Goal: Task Accomplishment & Management: Complete application form

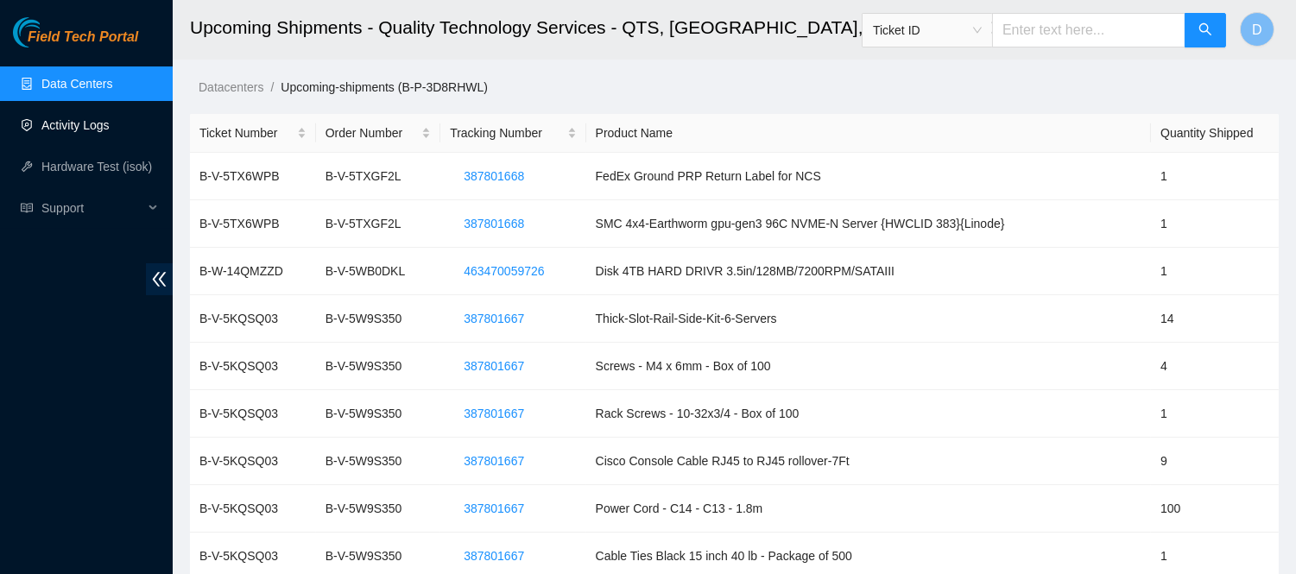
click at [110, 132] on link "Activity Logs" at bounding box center [75, 125] width 68 height 14
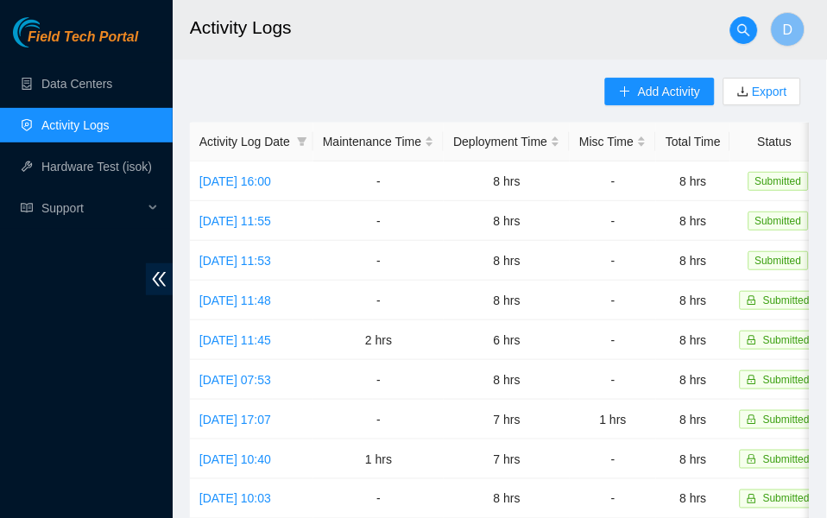
click at [93, 389] on div "Field Tech Portal Data Centers Activity Logs Hardware Test (isok) Support" at bounding box center [86, 267] width 173 height 501
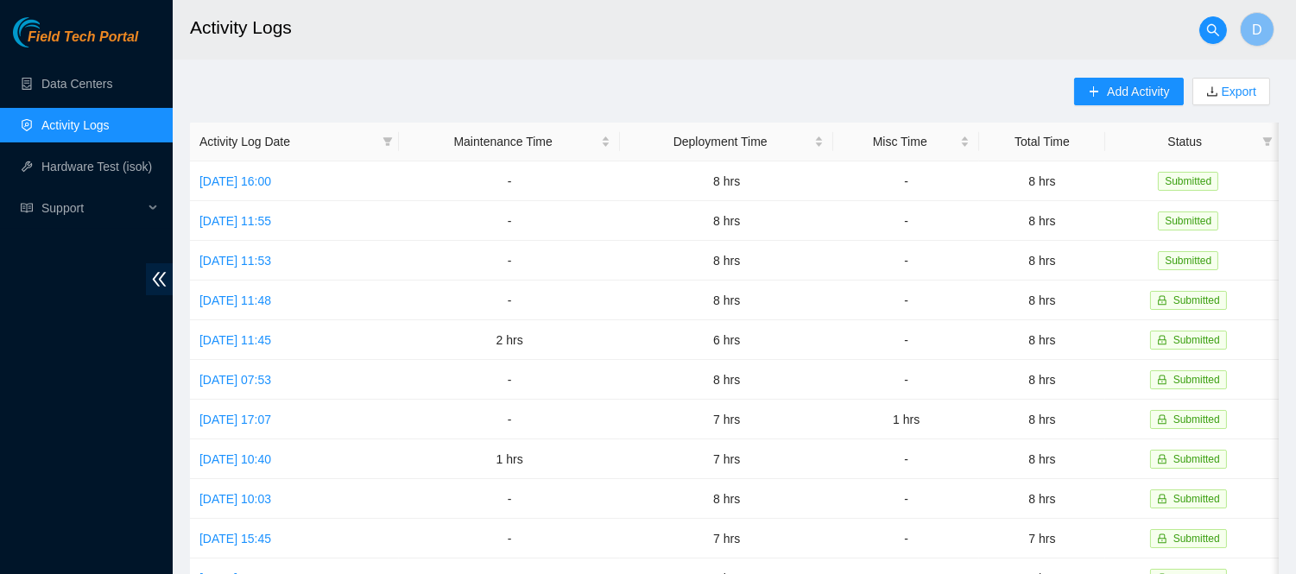
click at [530, 28] on h2 "Activity Logs" at bounding box center [631, 27] width 883 height 55
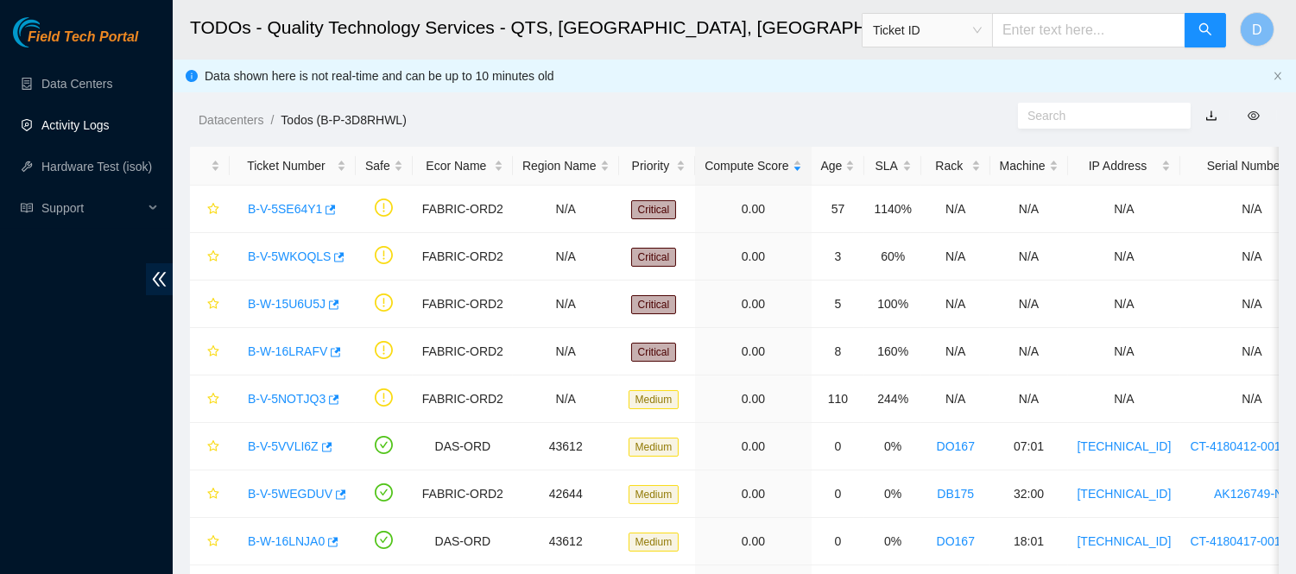
click at [73, 128] on link "Activity Logs" at bounding box center [75, 125] width 68 height 14
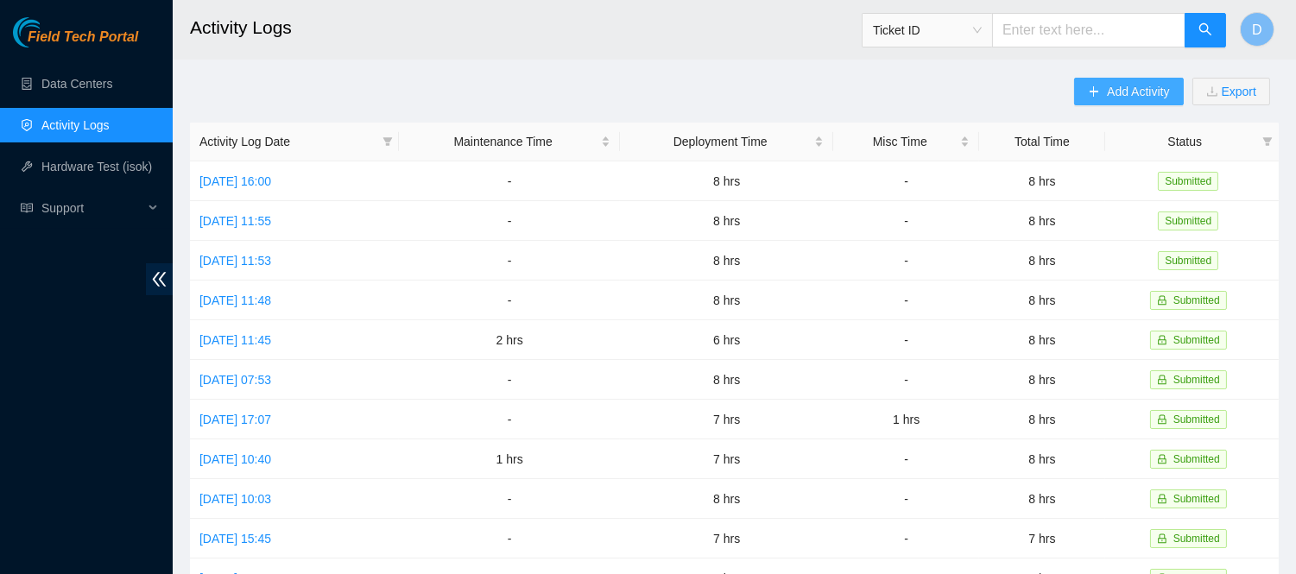
click at [1118, 99] on span "Add Activity" at bounding box center [1138, 91] width 62 height 19
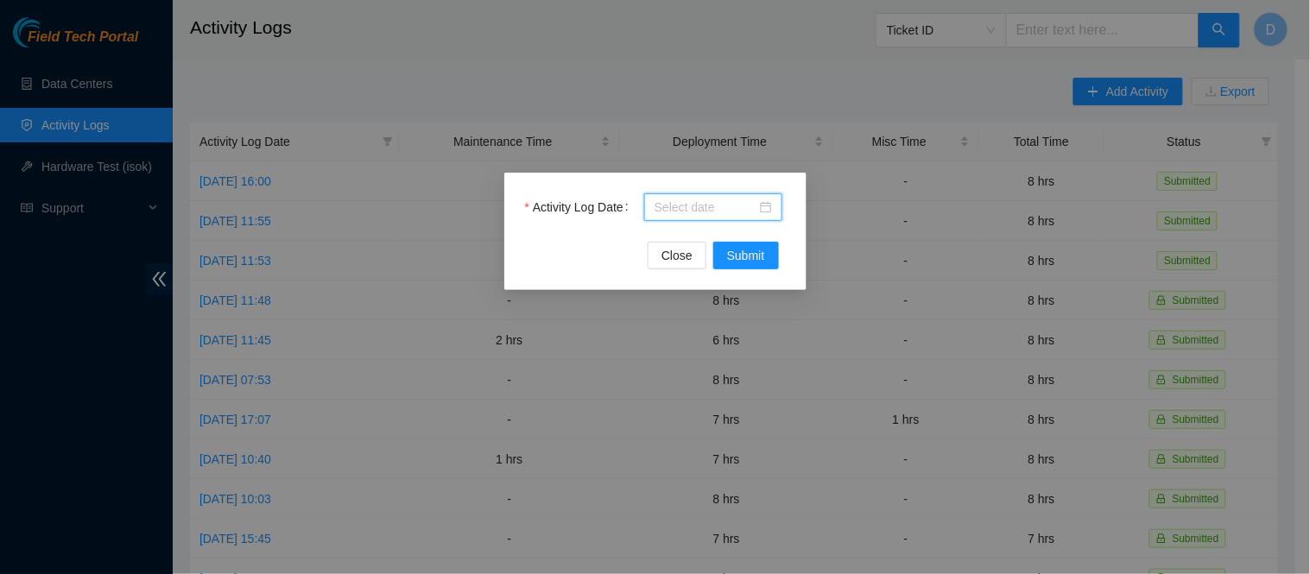
click at [706, 209] on input "Activity Log Date" at bounding box center [705, 207] width 102 height 19
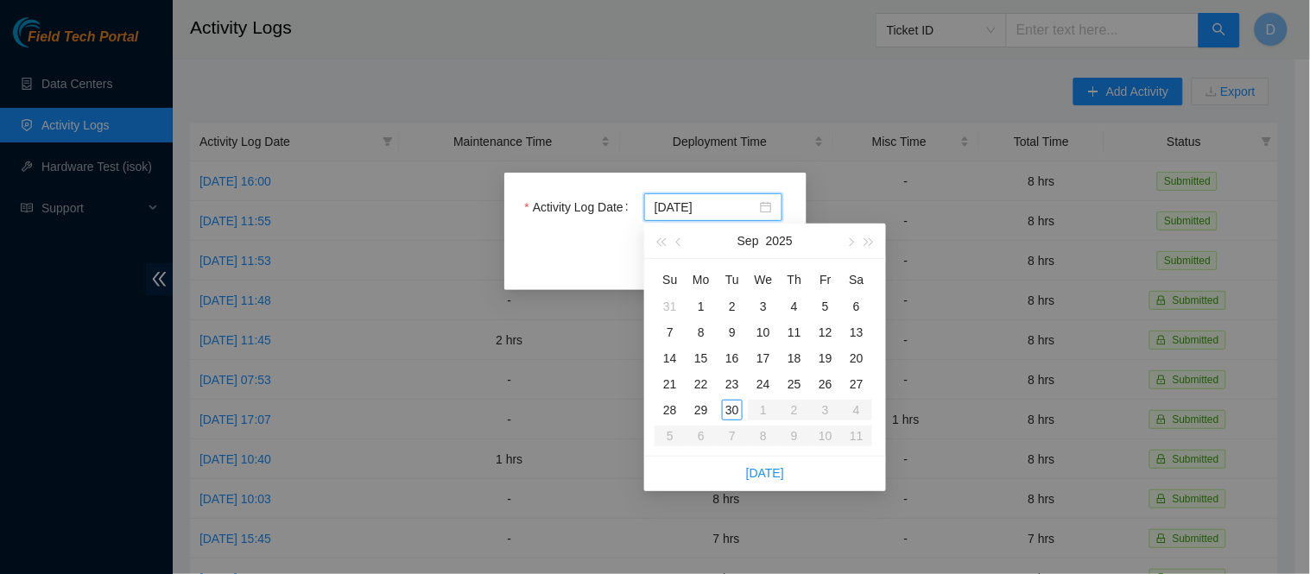
type input "[DATE]"
click at [708, 408] on div "29" at bounding box center [701, 410] width 21 height 21
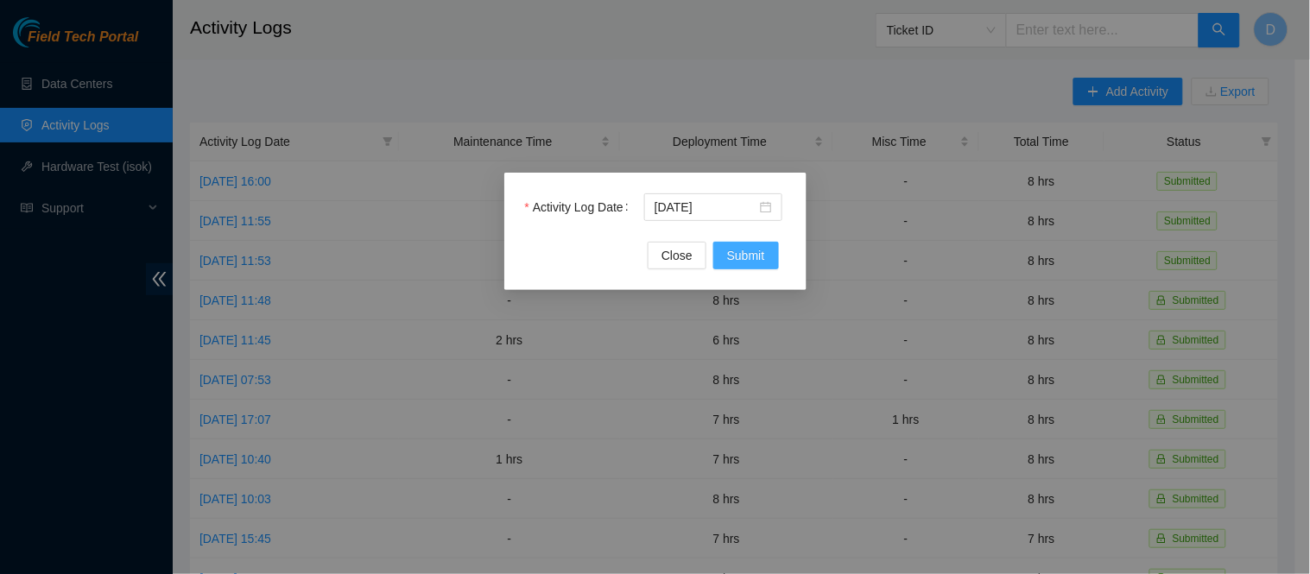
click at [747, 259] on span "Submit" at bounding box center [746, 255] width 38 height 19
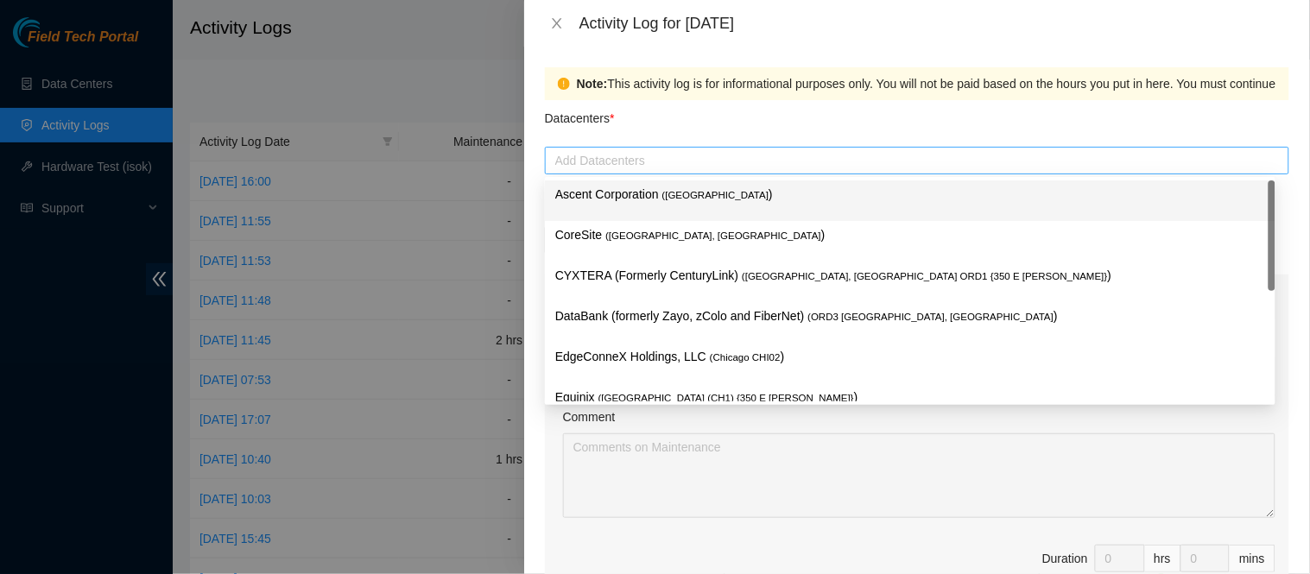
click at [691, 168] on div at bounding box center [917, 160] width 736 height 21
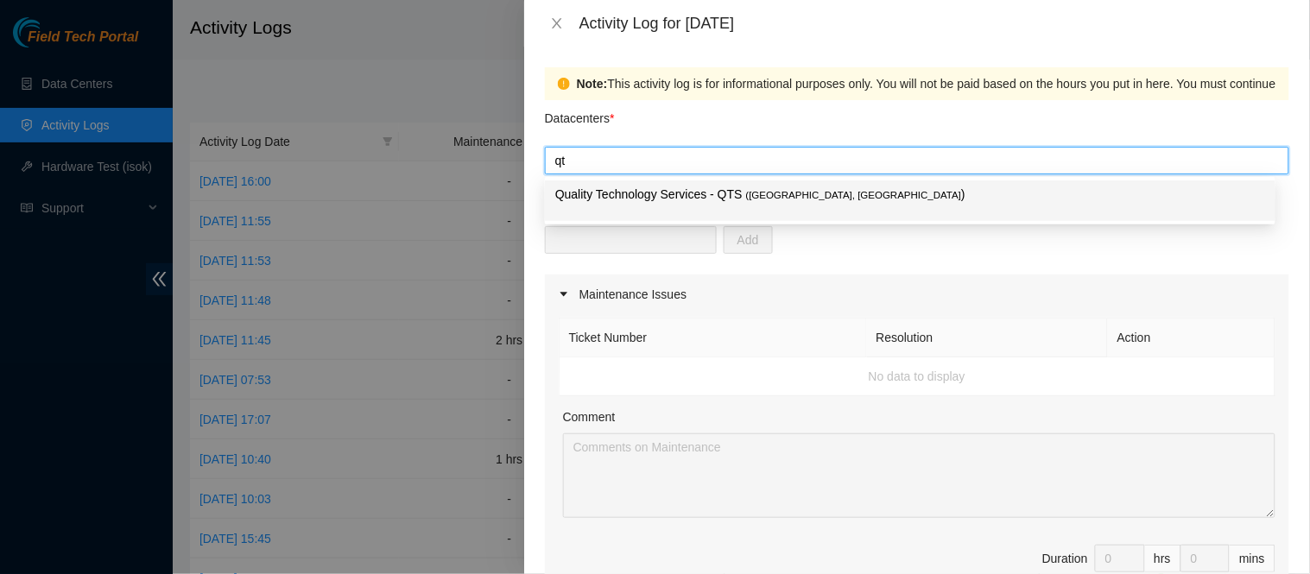
type input "qts"
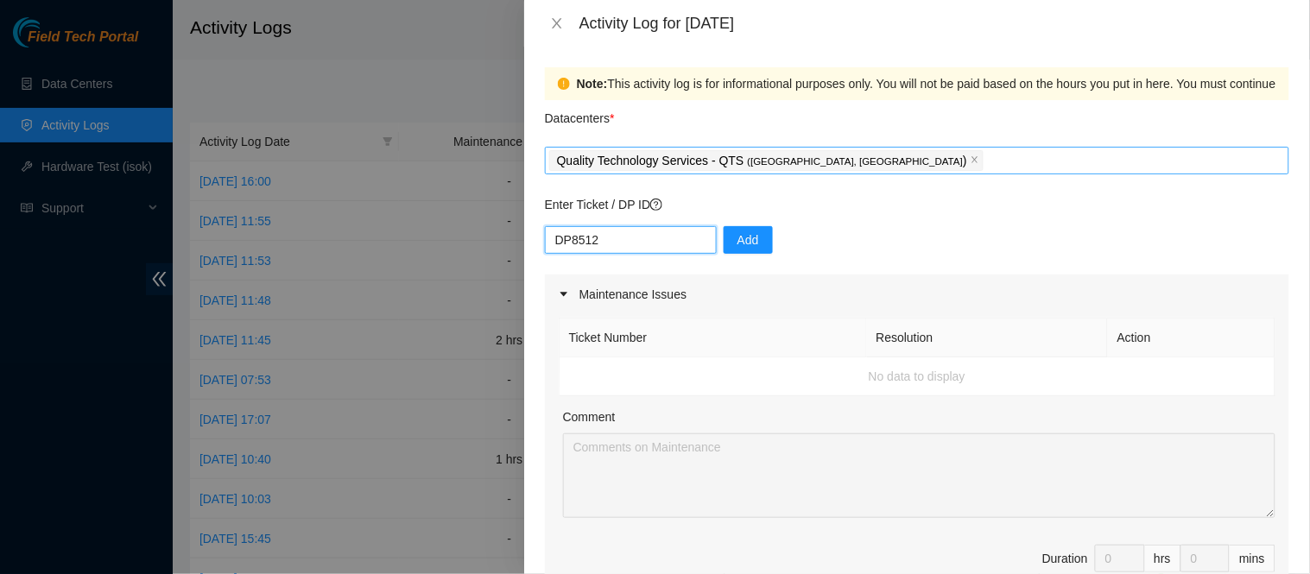
type input "DP85127"
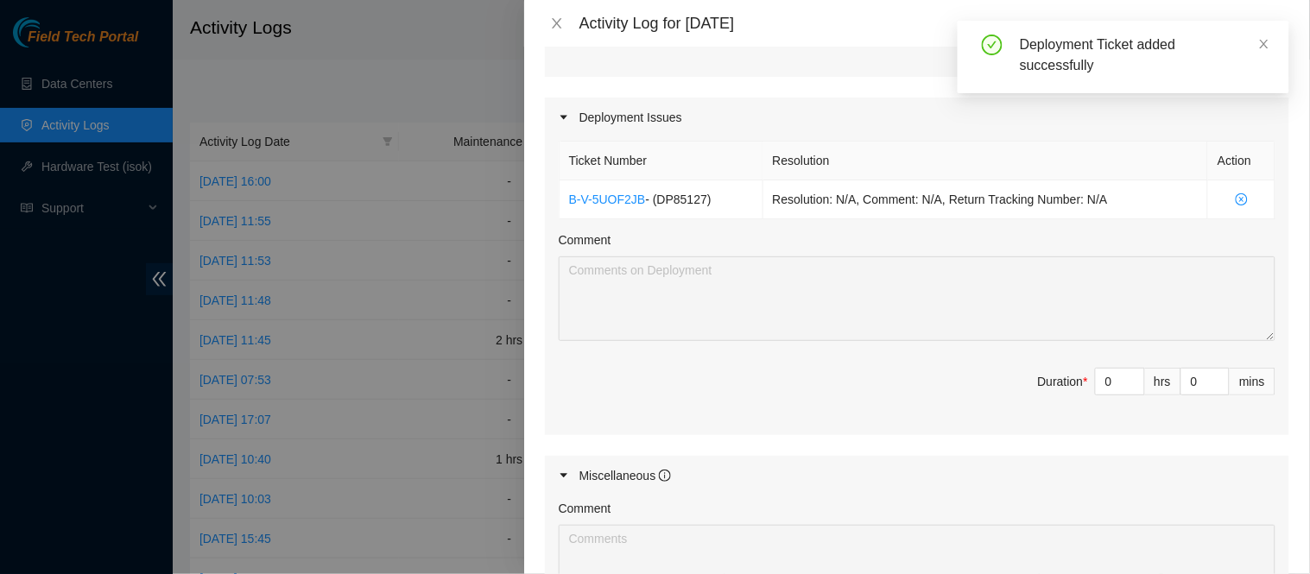
scroll to position [525, 0]
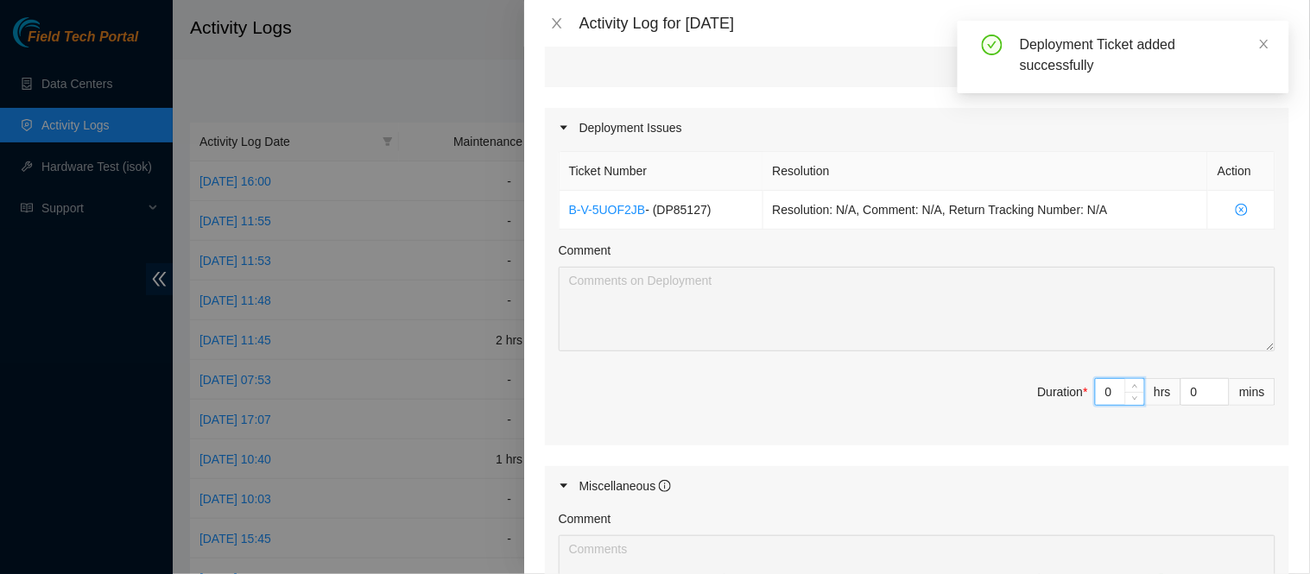
click at [1103, 391] on input "0" at bounding box center [1120, 392] width 48 height 26
type input "8"
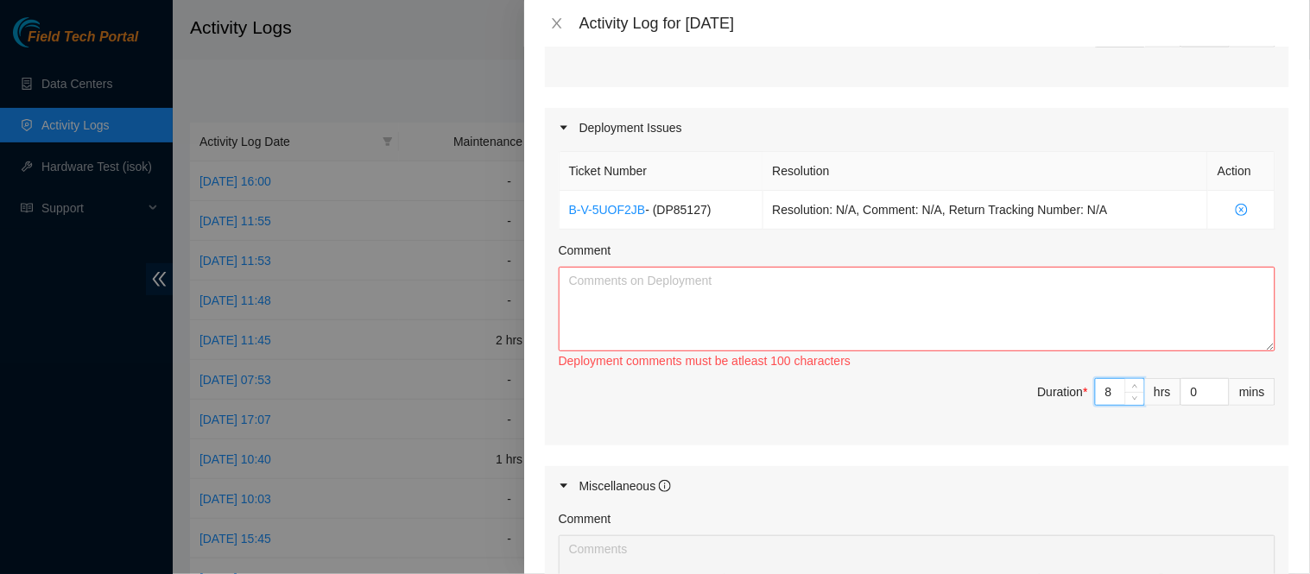
type input "8"
click at [806, 427] on div "Ticket Number Resolution Action B-V-5UOF2JB - ( DP85127 ) Resolution: N/A, Comm…" at bounding box center [917, 297] width 744 height 298
click at [722, 308] on textarea "Comment" at bounding box center [917, 309] width 717 height 85
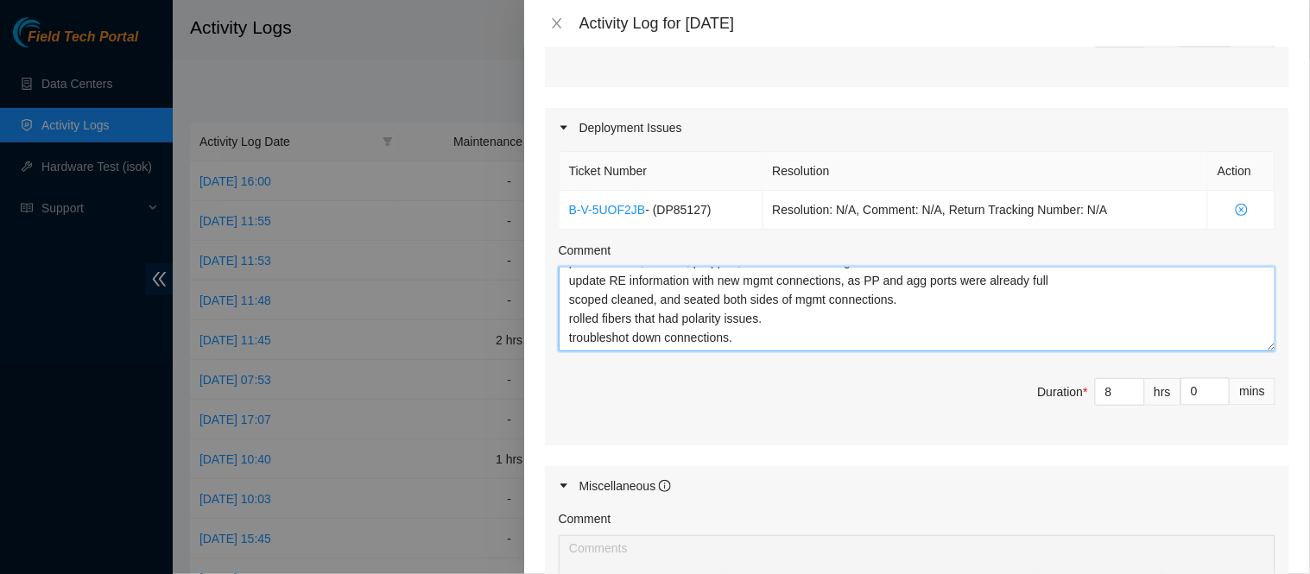
scroll to position [109, 0]
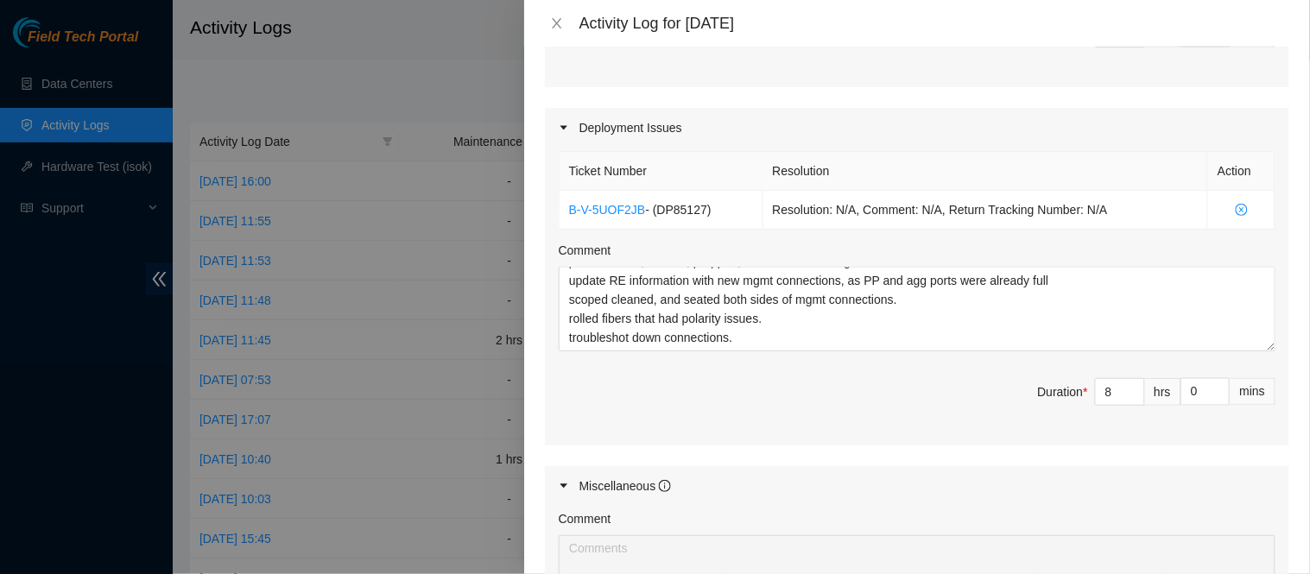
click at [1220, 471] on div "Miscellaneous" at bounding box center [917, 486] width 744 height 40
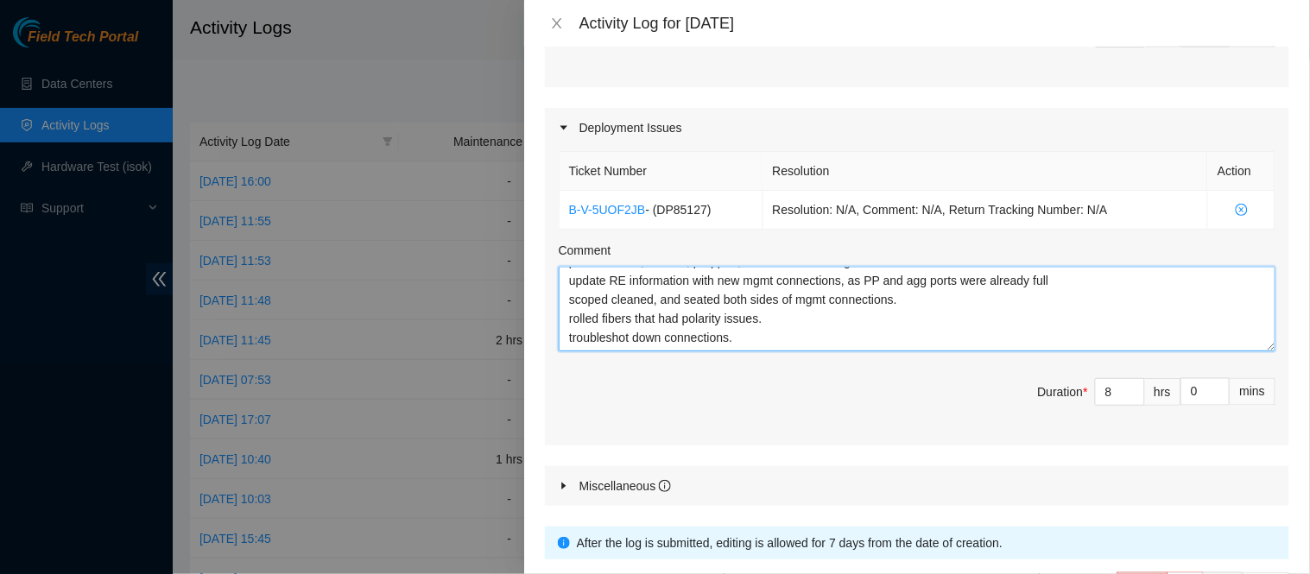
click at [747, 338] on textarea "Configured mgmt switch with [PERSON_NAME] Configured Opengear Console with [PER…" at bounding box center [917, 309] width 717 height 85
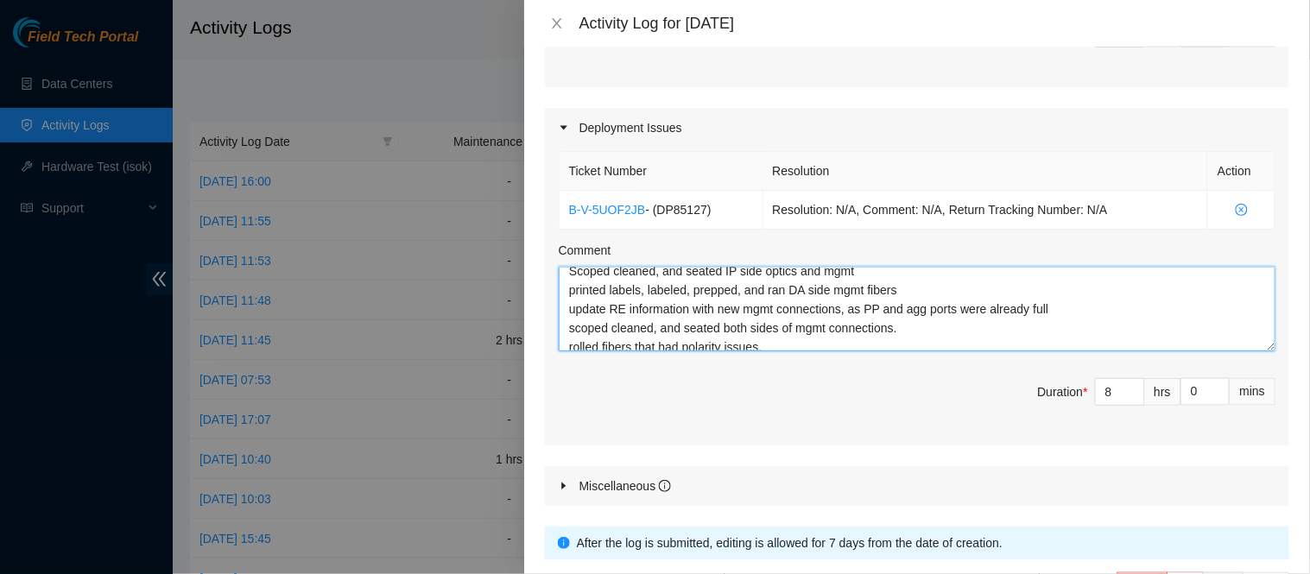
scroll to position [95, 0]
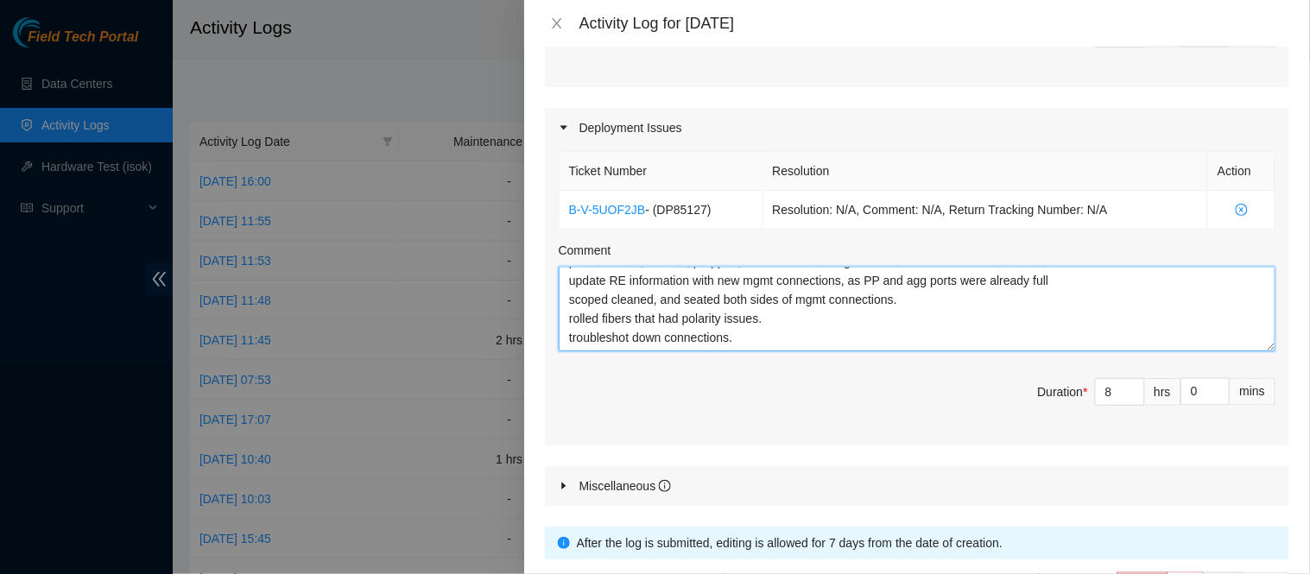
click at [1183, 315] on textarea "Configured mgmt switch with [PERSON_NAME] Configured Opengear Console with [PER…" at bounding box center [917, 309] width 717 height 85
click at [990, 333] on textarea "Configured mgmt switch with [PERSON_NAME] Configured Opengear Console with [PER…" at bounding box center [917, 309] width 717 height 85
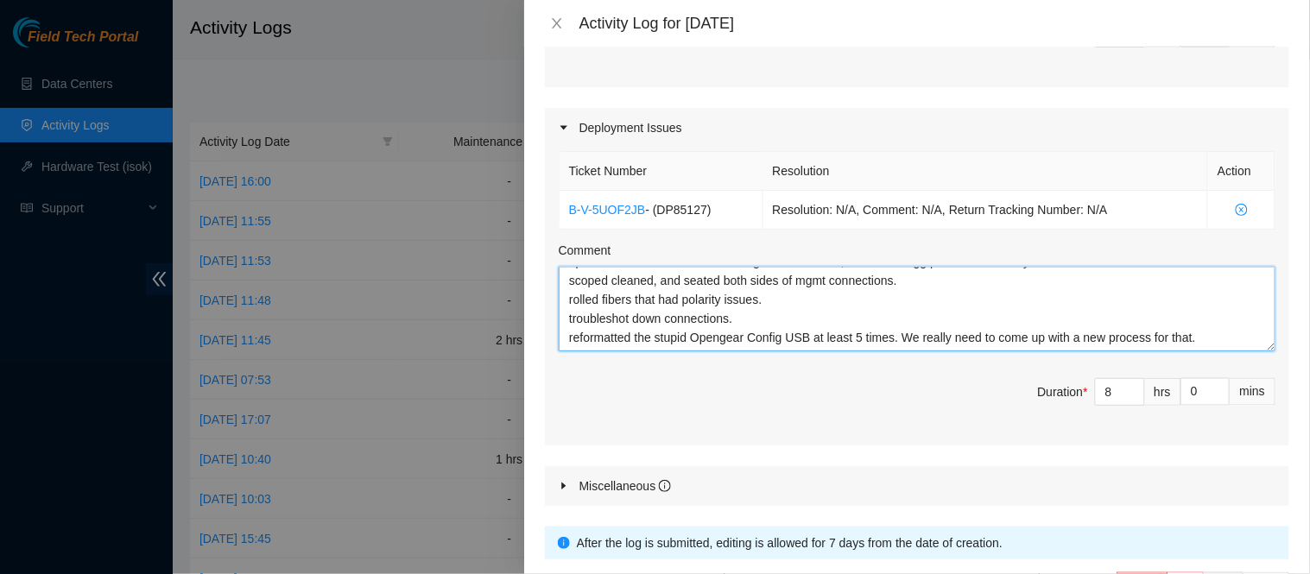
type textarea "Configured mgmt switch with [PERSON_NAME] Configured Opengear Console with [PER…"
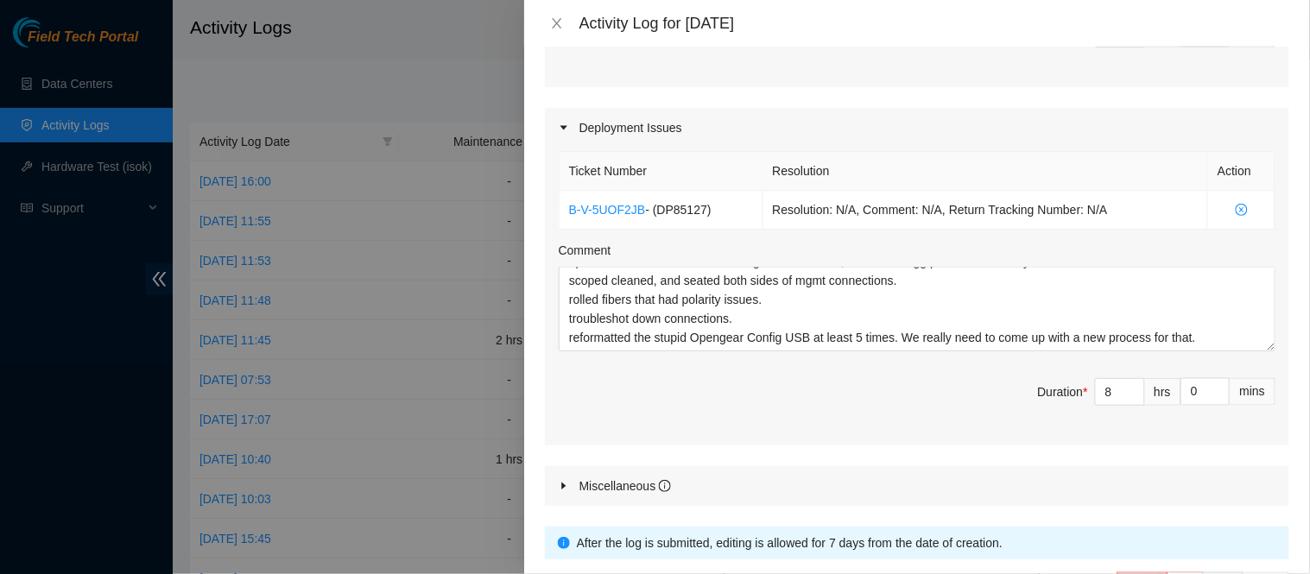
click at [805, 378] on span "Duration * 8 hrs 0 mins" at bounding box center [917, 402] width 717 height 48
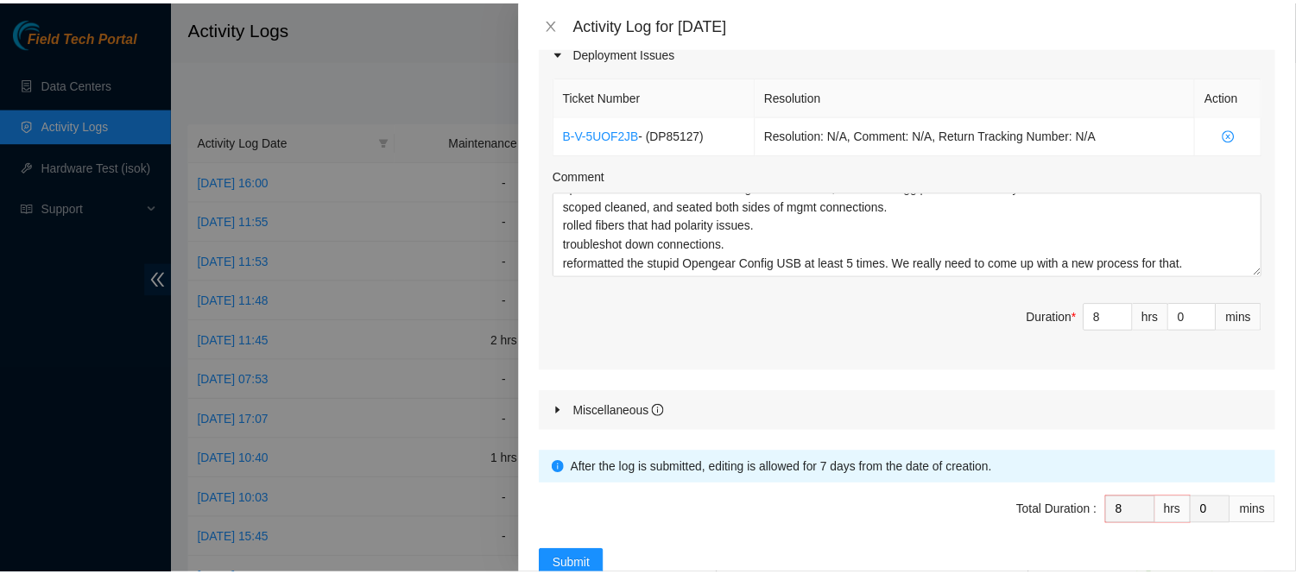
scroll to position [644, 0]
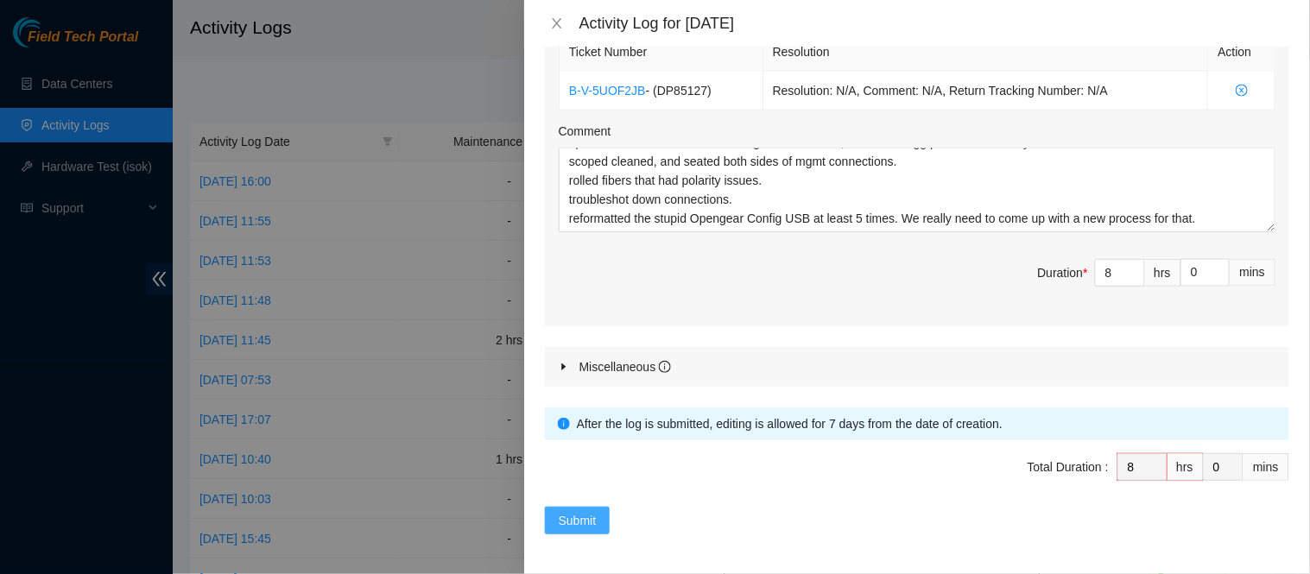
click at [589, 520] on span "Submit" at bounding box center [578, 520] width 38 height 19
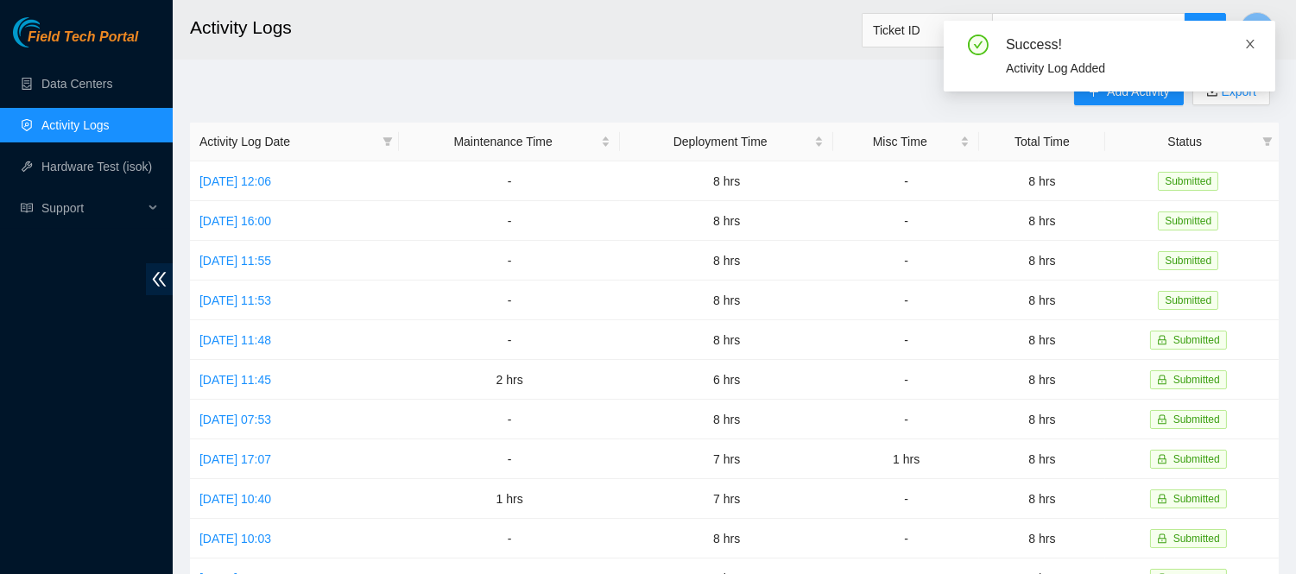
click at [1254, 47] on icon "close" at bounding box center [1250, 44] width 12 height 12
